Goal: Task Accomplishment & Management: Use online tool/utility

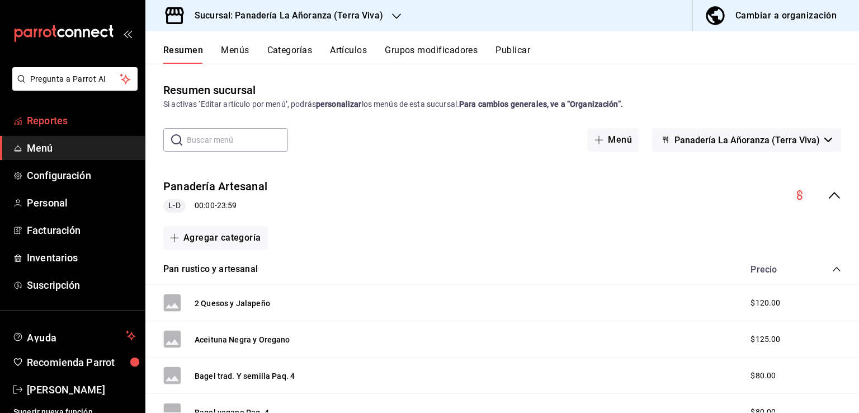
click at [64, 119] on span "Reportes" at bounding box center [81, 120] width 109 height 15
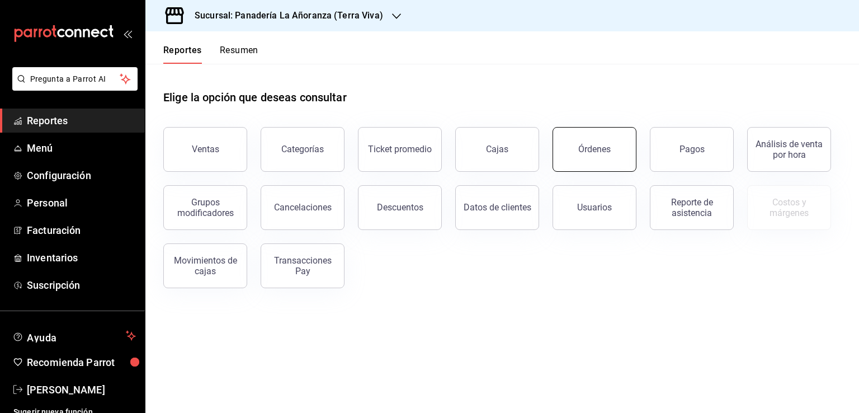
click at [602, 167] on button "Órdenes" at bounding box center [594, 149] width 84 height 45
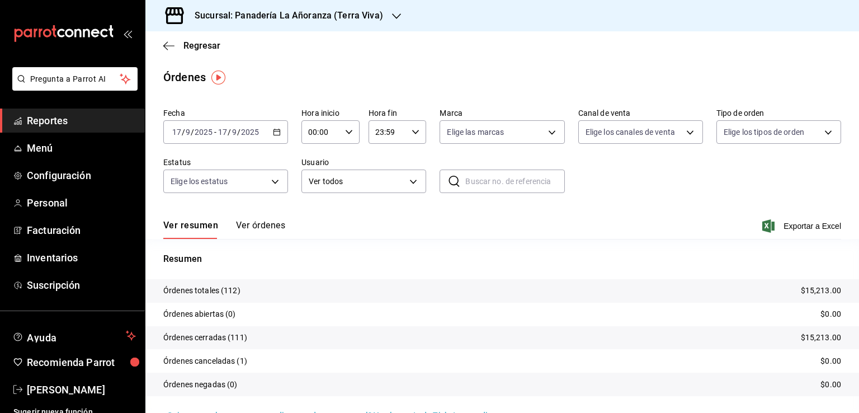
click at [393, 18] on icon "button" at bounding box center [396, 16] width 9 height 9
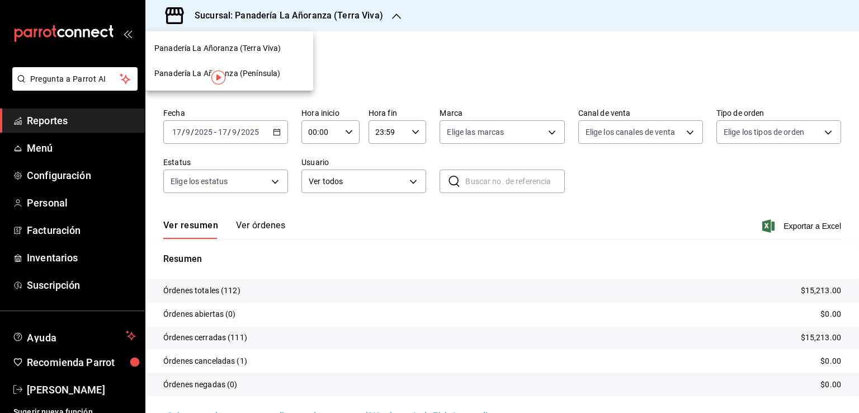
click at [179, 51] on span "Panadería La Añoranza (Terra Viva)" at bounding box center [217, 48] width 126 height 12
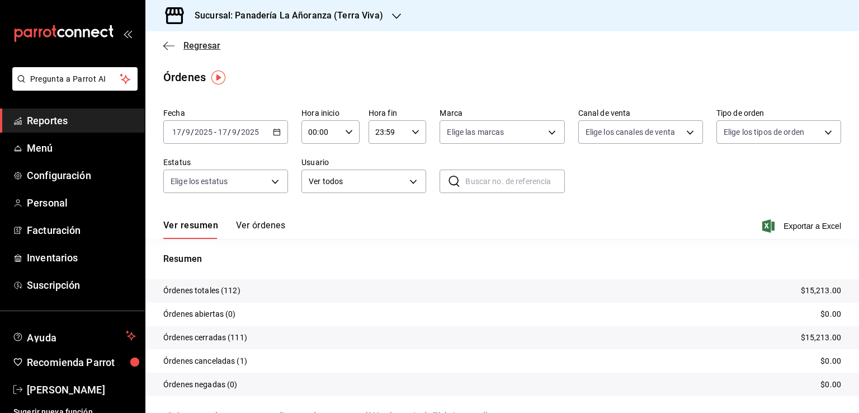
click at [186, 40] on span "Regresar" at bounding box center [201, 45] width 37 height 11
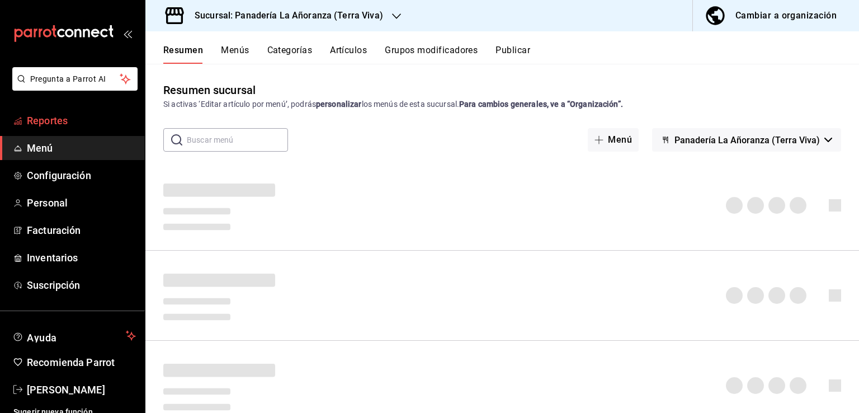
click at [66, 116] on span "Reportes" at bounding box center [81, 120] width 109 height 15
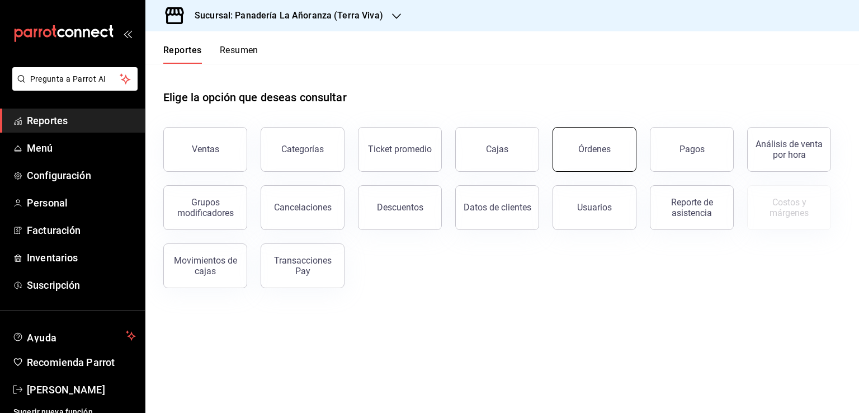
click at [602, 146] on div "Órdenes" at bounding box center [594, 149] width 32 height 11
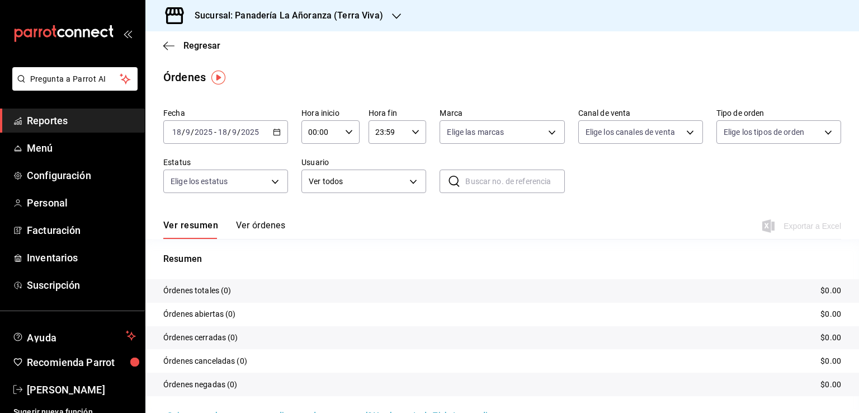
click at [394, 18] on icon "button" at bounding box center [396, 16] width 9 height 9
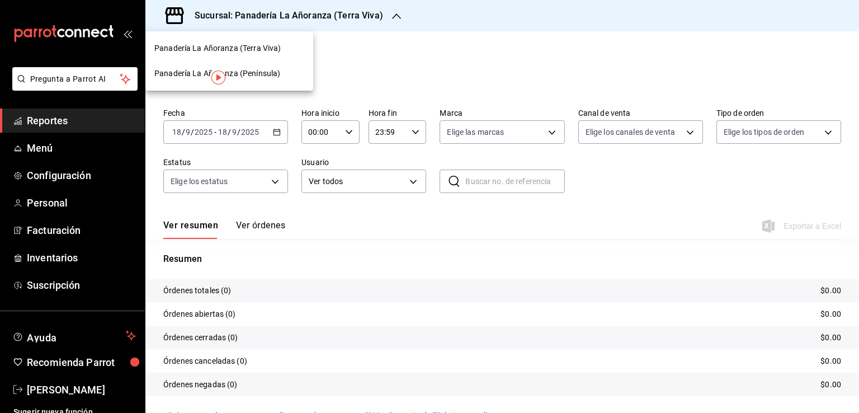
click at [253, 69] on span "Panadería La Añoranza (Península)" at bounding box center [217, 74] width 126 height 12
